Goal: Task Accomplishment & Management: Use online tool/utility

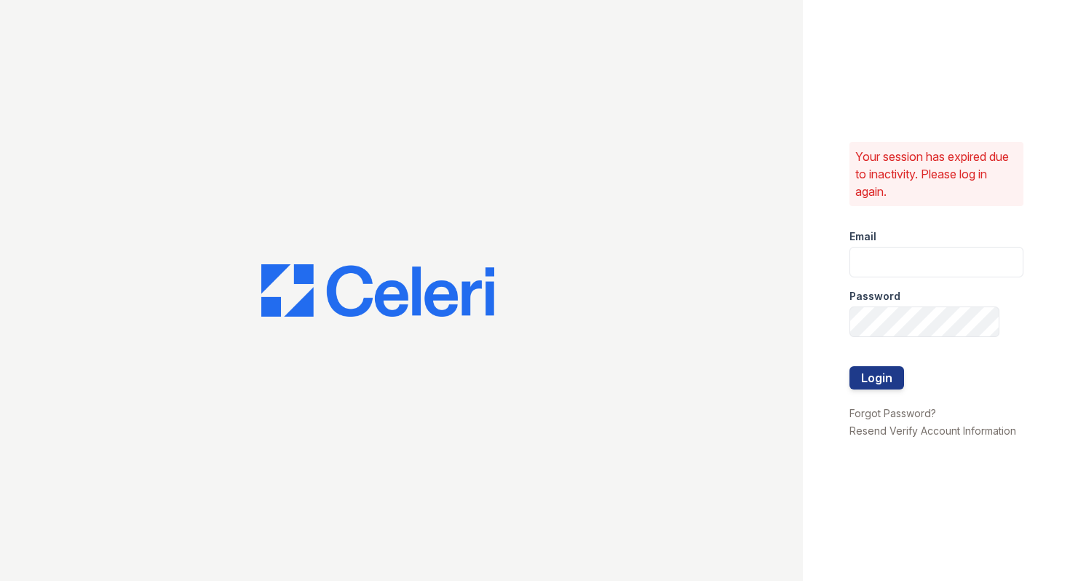
type input "[EMAIL_ADDRESS][DOMAIN_NAME]"
click at [888, 365] on div at bounding box center [937, 351] width 175 height 29
click at [888, 379] on button "Login" at bounding box center [877, 377] width 55 height 23
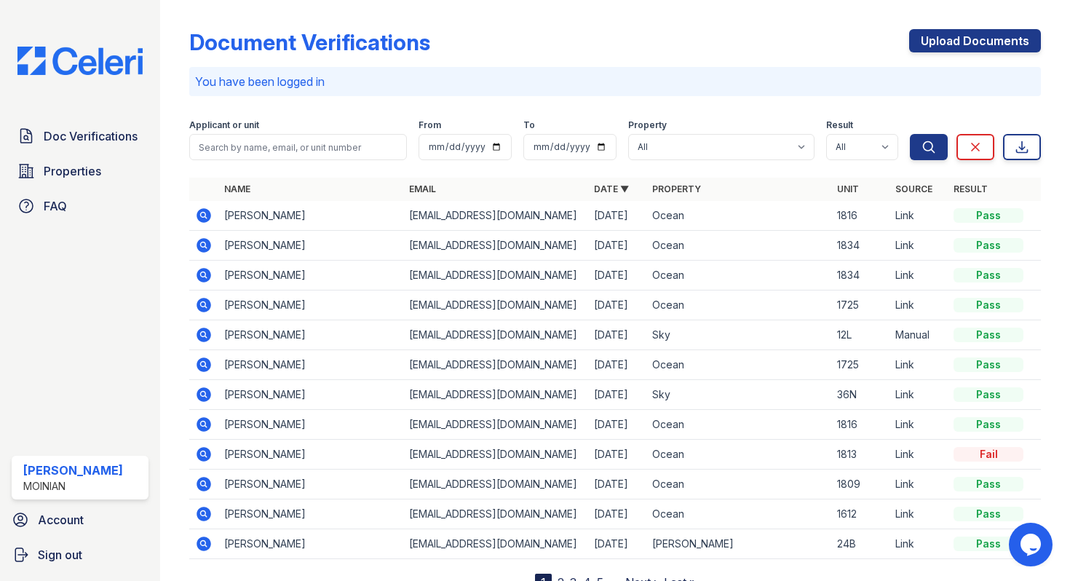
drag, startPoint x: 275, startPoint y: 335, endPoint x: 317, endPoint y: 336, distance: 42.2
click at [317, 336] on td "[PERSON_NAME]" at bounding box center [310, 335] width 185 height 30
copy td "Elidrissi"
